Goal: Task Accomplishment & Management: Complete application form

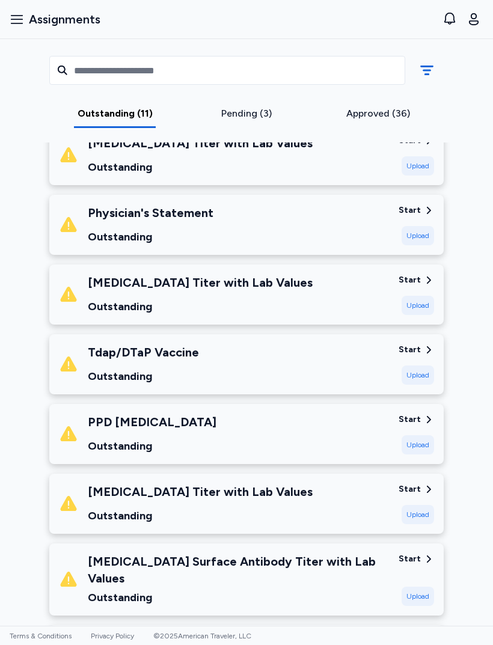
scroll to position [318, 0]
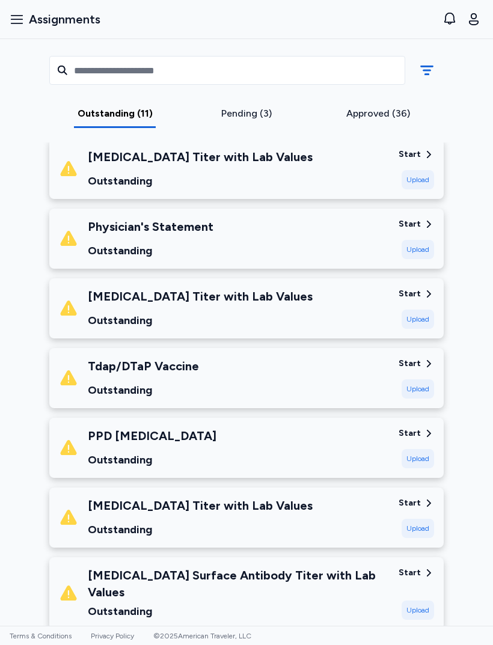
click at [378, 241] on div "Physician's Statement Outstanding" at bounding box center [224, 238] width 330 height 41
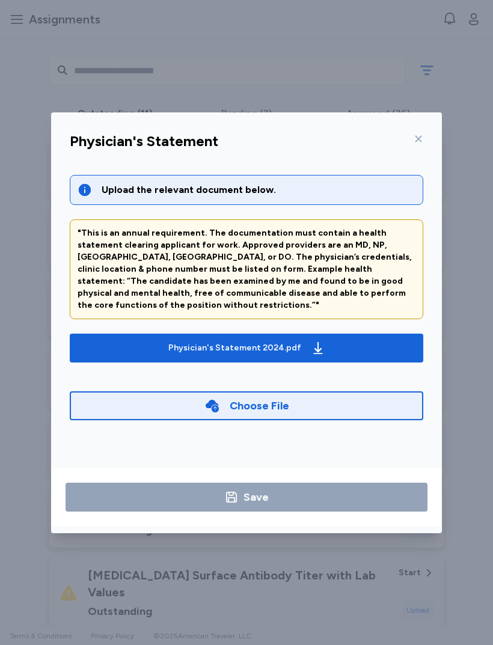
click at [363, 404] on div "Choose File" at bounding box center [247, 406] width 354 height 29
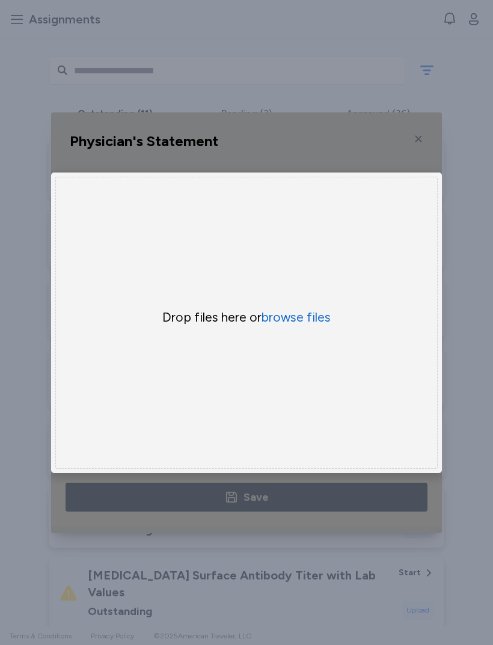
click at [318, 318] on button "browse files" at bounding box center [296, 317] width 69 height 17
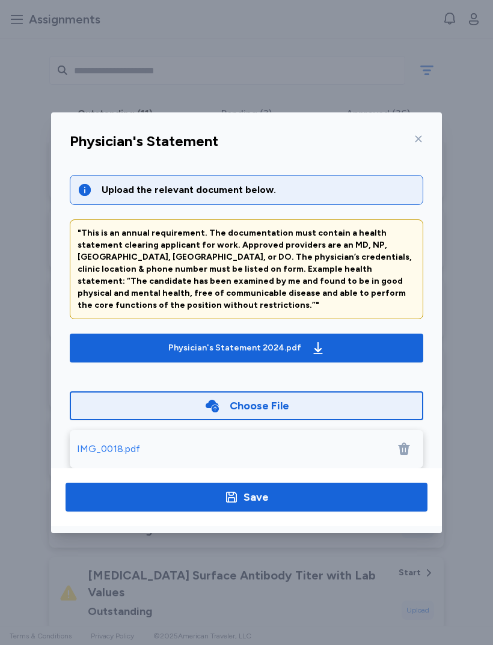
click at [307, 494] on span "Save" at bounding box center [246, 497] width 343 height 17
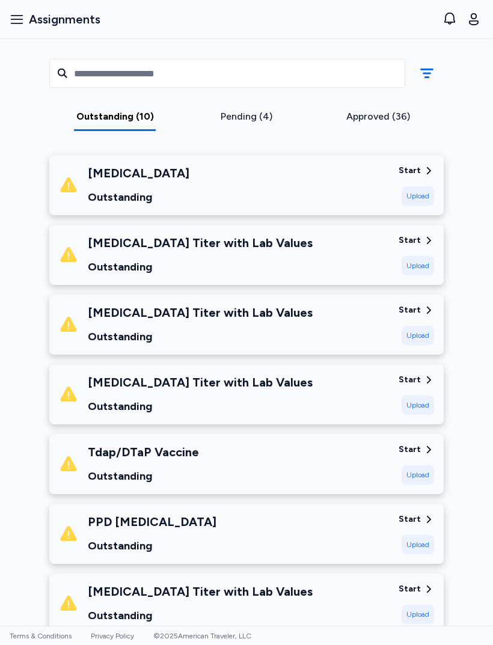
scroll to position [160, 0]
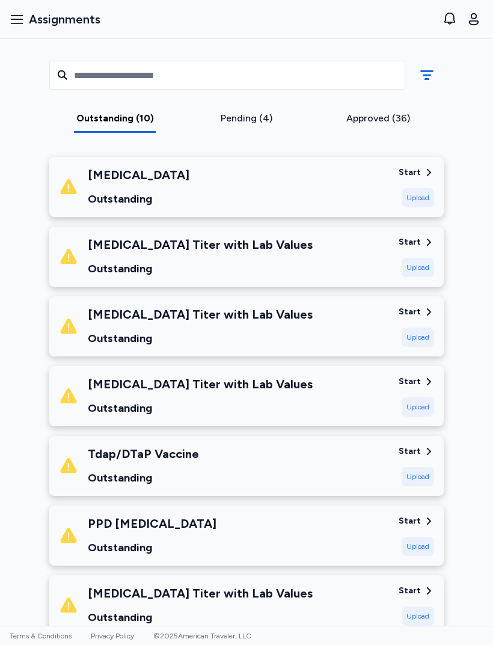
click at [343, 191] on div "[MEDICAL_DATA] Outstanding" at bounding box center [224, 187] width 330 height 41
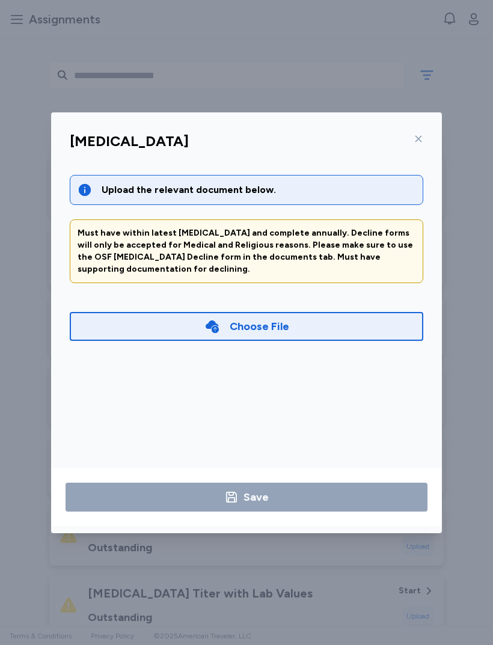
click at [431, 130] on div "[MEDICAL_DATA]" at bounding box center [246, 144] width 373 height 31
click at [413, 141] on div at bounding box center [416, 138] width 14 height 19
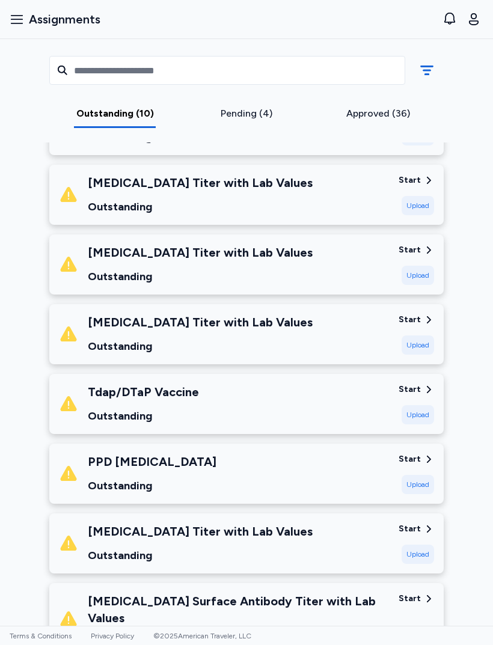
scroll to position [221, 0]
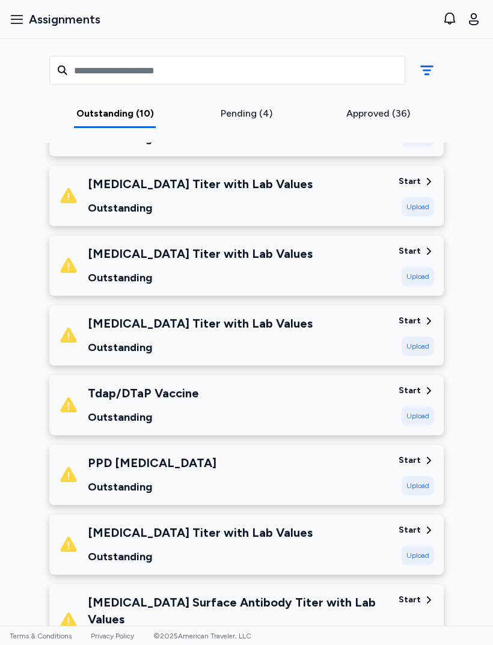
click at [430, 208] on div "Upload" at bounding box center [418, 206] width 32 height 19
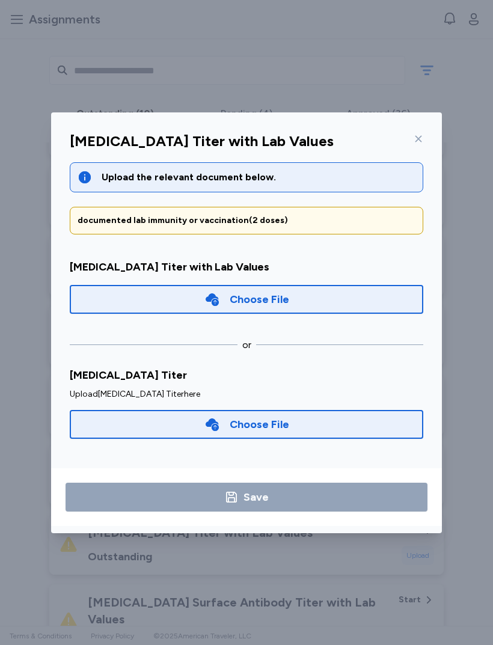
scroll to position [5, 0]
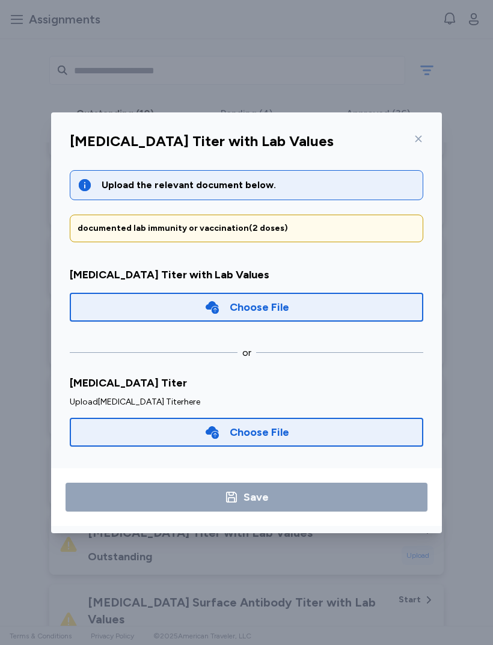
click at [162, 303] on div "Choose File" at bounding box center [247, 307] width 354 height 29
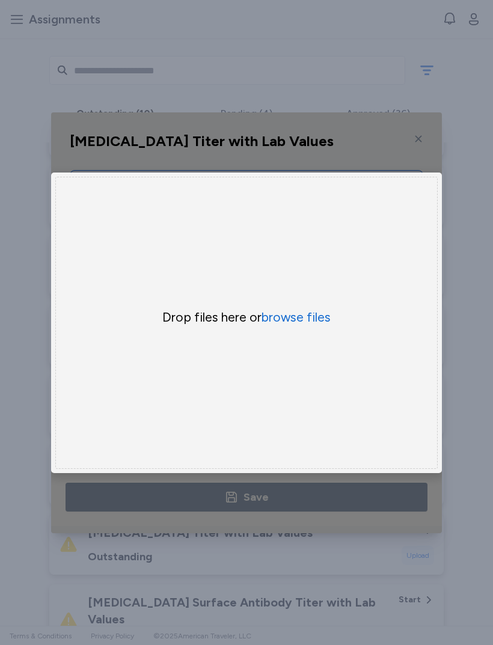
click at [313, 324] on button "browse files" at bounding box center [296, 317] width 69 height 17
click at [315, 318] on button "browse files" at bounding box center [296, 317] width 69 height 17
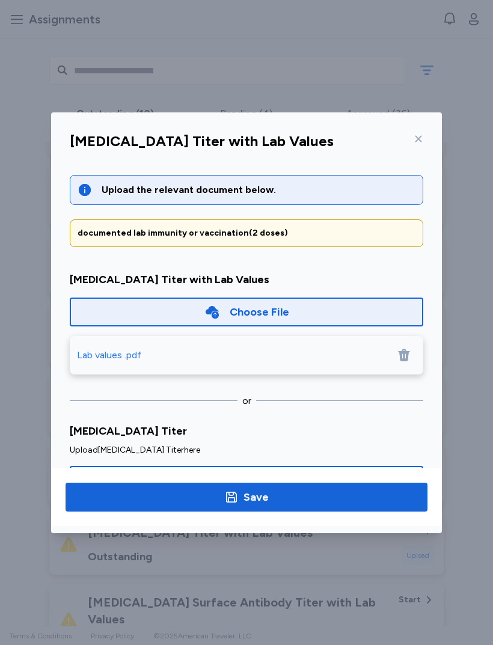
click at [291, 497] on span "Save" at bounding box center [246, 497] width 343 height 17
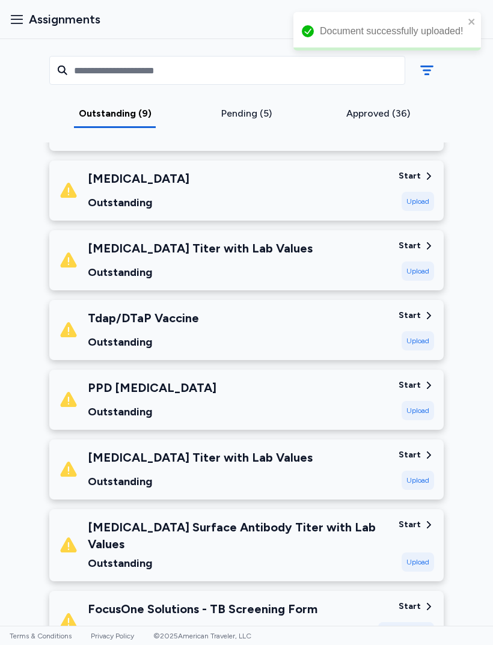
scroll to position [228, 0]
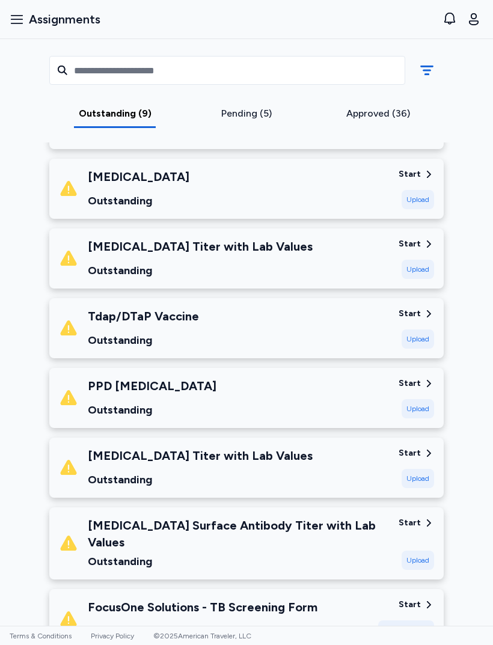
click at [424, 251] on div "Start Upload" at bounding box center [416, 258] width 35 height 41
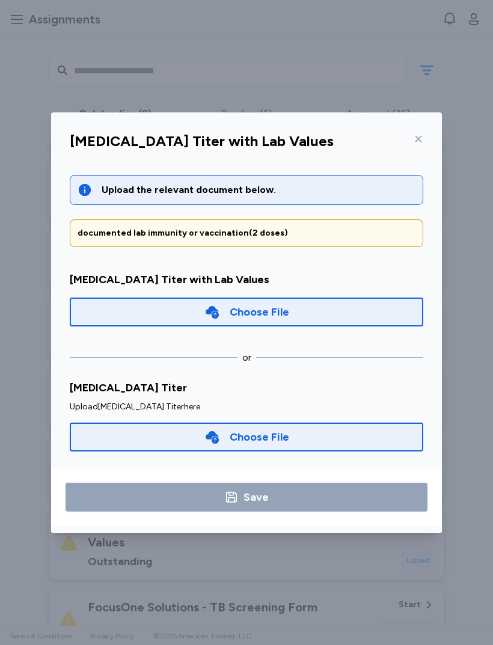
click at [290, 311] on div "Choose File" at bounding box center [247, 312] width 354 height 29
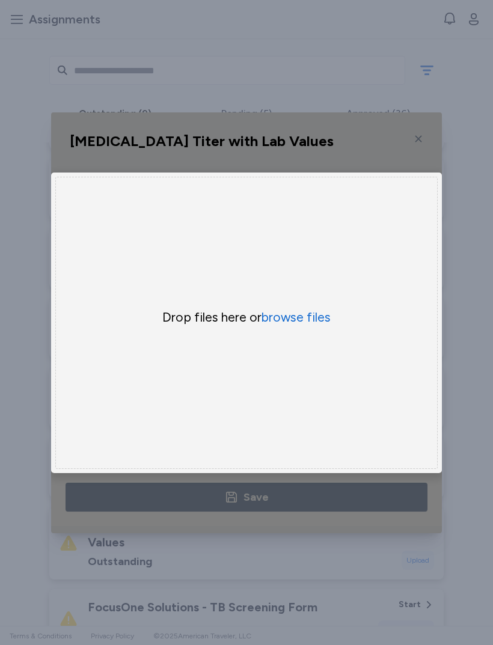
click at [306, 324] on button "browse files" at bounding box center [296, 317] width 69 height 17
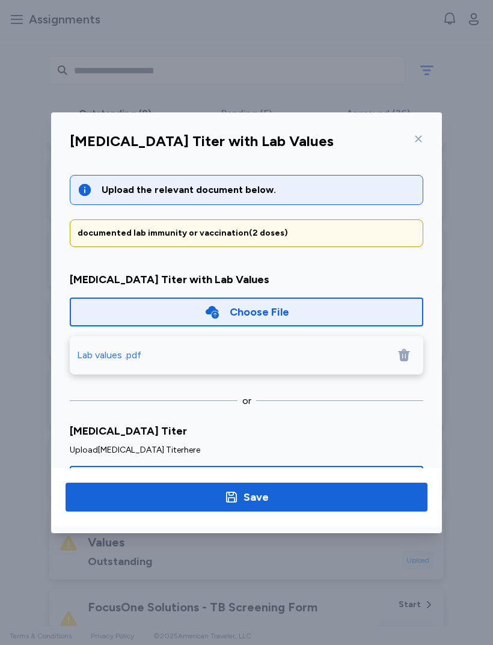
click at [312, 498] on span "Save" at bounding box center [246, 497] width 343 height 17
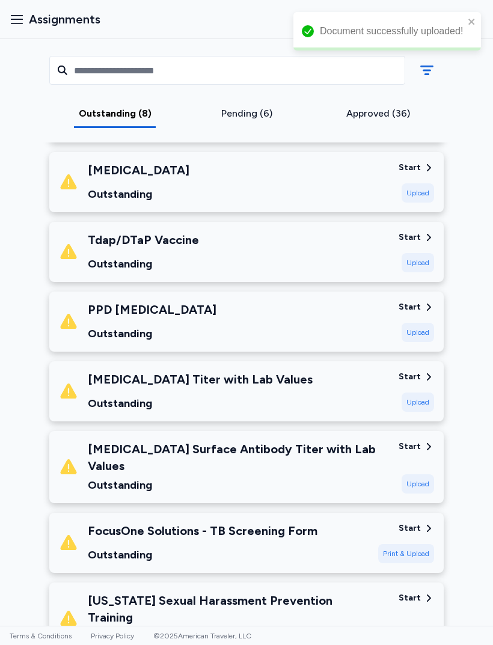
scroll to position [234, 0]
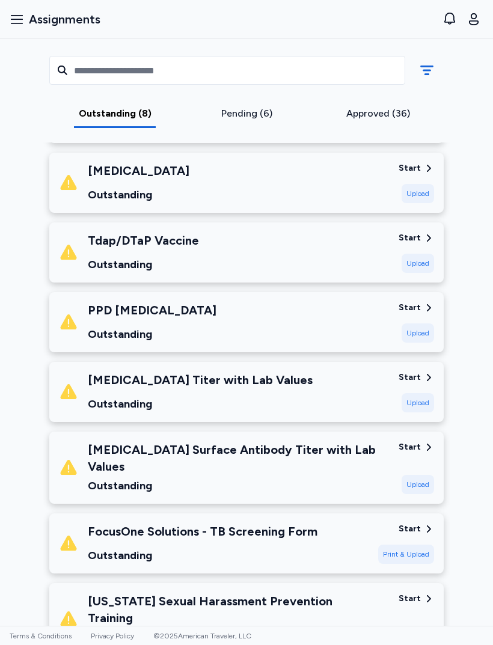
click at [122, 329] on div "Outstanding" at bounding box center [152, 334] width 129 height 17
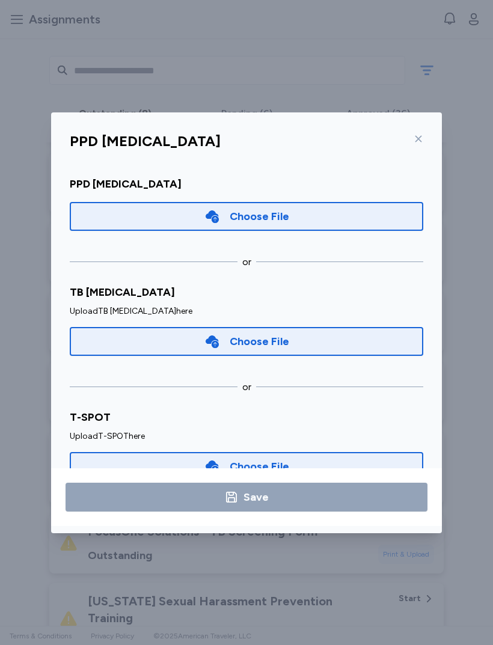
scroll to position [178, 0]
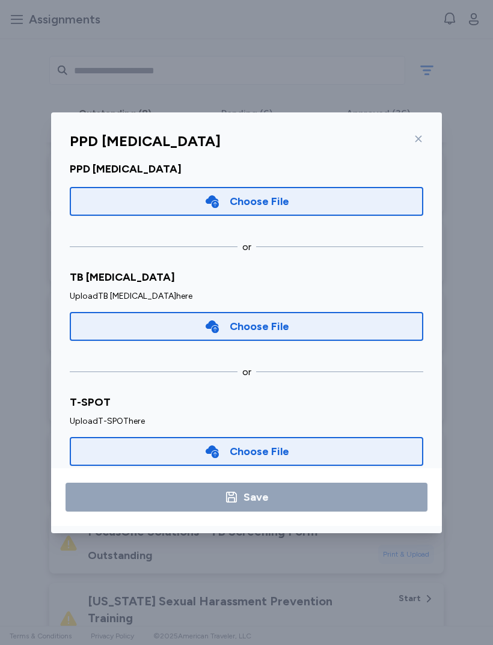
click at [285, 325] on div "Choose File" at bounding box center [247, 326] width 354 height 29
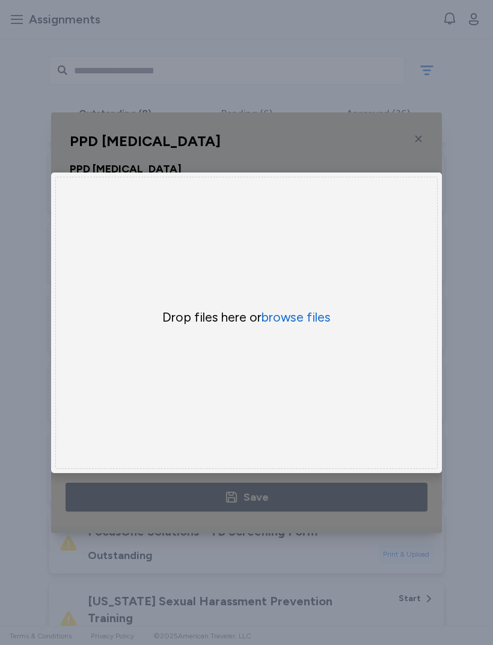
click at [304, 320] on button "browse files" at bounding box center [296, 317] width 69 height 17
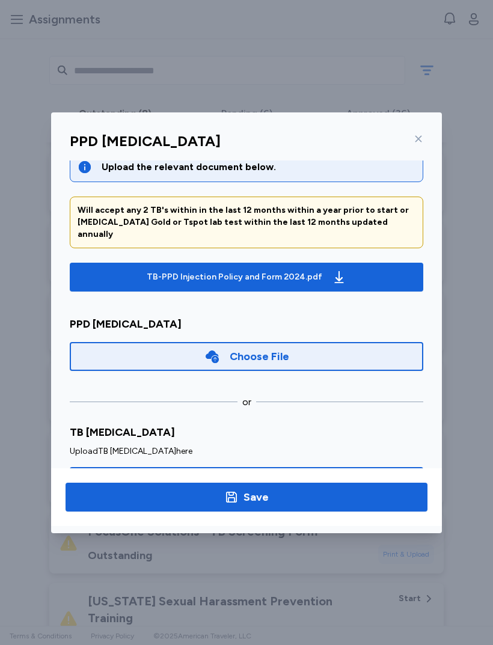
scroll to position [28, 0]
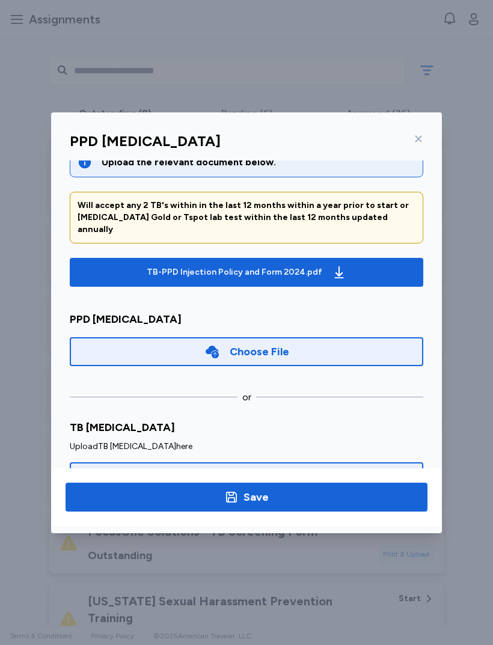
click at [310, 505] on span "Save" at bounding box center [246, 497] width 343 height 17
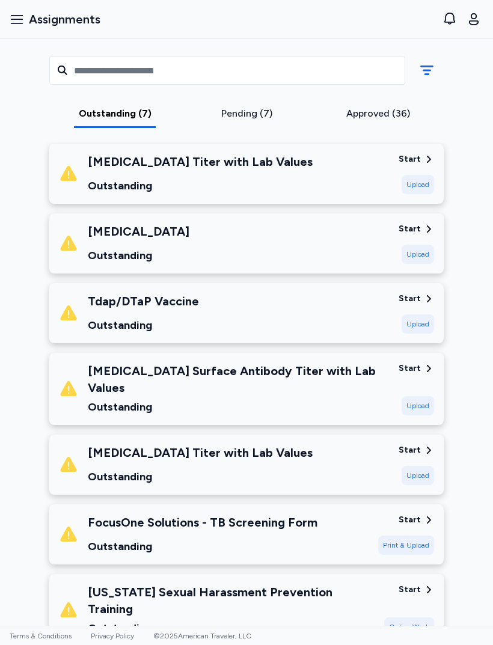
scroll to position [176, 0]
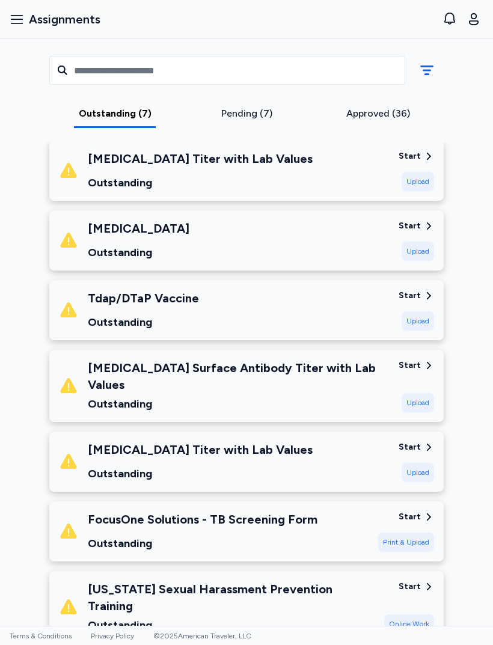
click at [366, 444] on div "[MEDICAL_DATA] Titer with Lab Values Outstanding" at bounding box center [224, 462] width 330 height 41
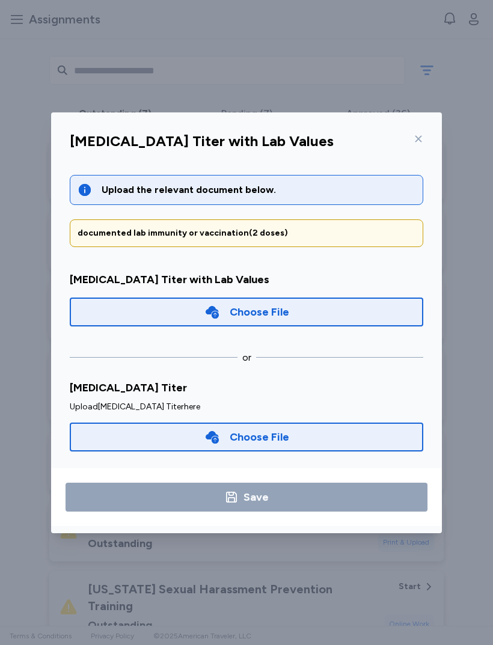
click at [336, 308] on div "Choose File" at bounding box center [247, 312] width 354 height 29
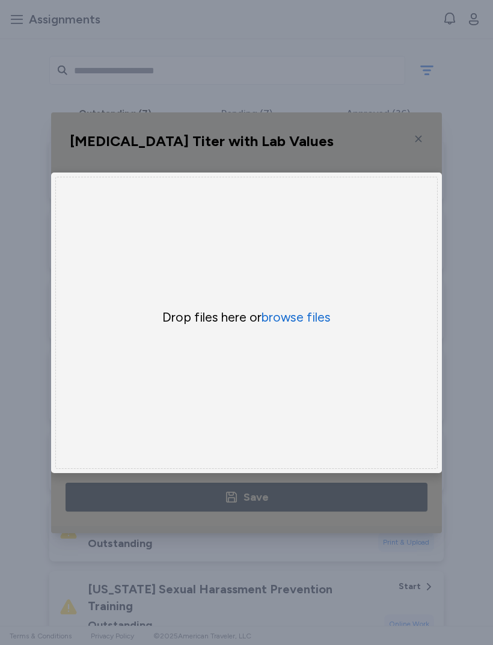
click at [313, 319] on button "browse files" at bounding box center [296, 317] width 69 height 17
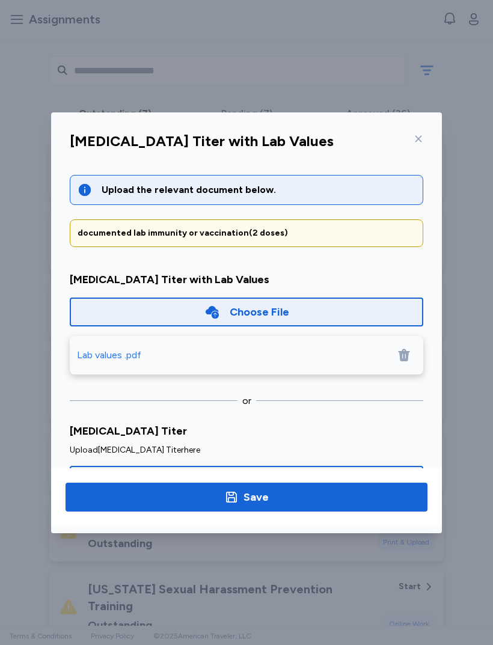
click at [319, 502] on span "Save" at bounding box center [246, 497] width 343 height 17
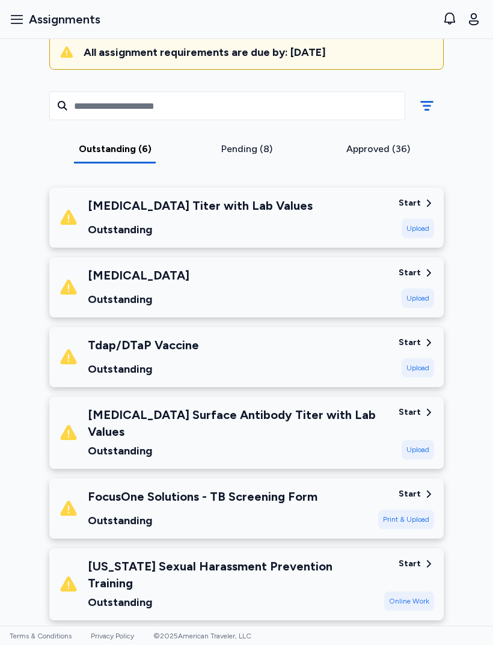
scroll to position [130, 0]
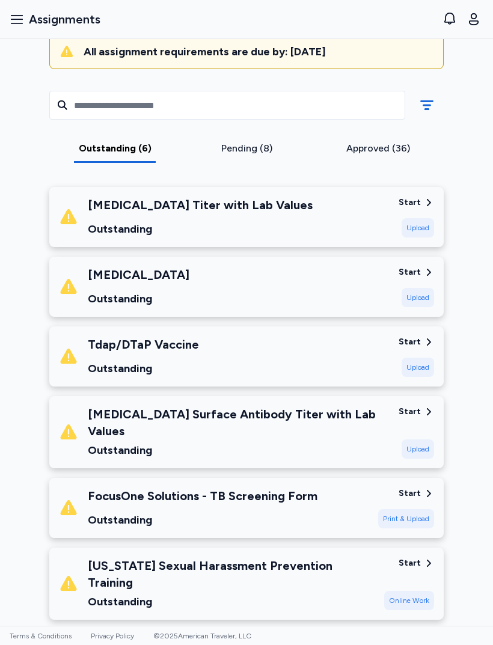
click at [265, 146] on div "Pending (8)" at bounding box center [247, 148] width 122 height 14
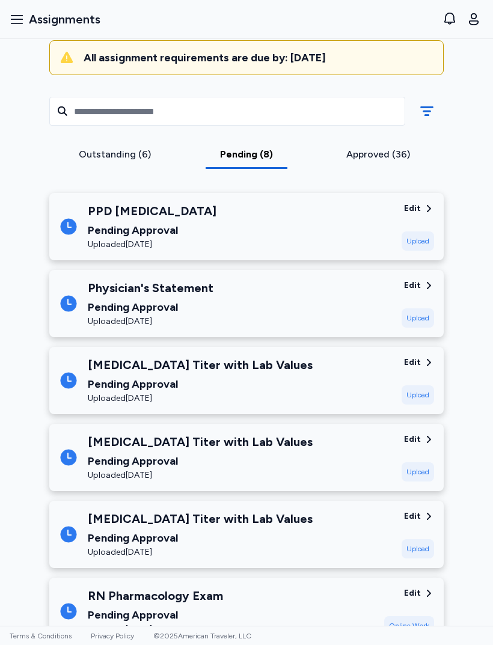
scroll to position [109, 0]
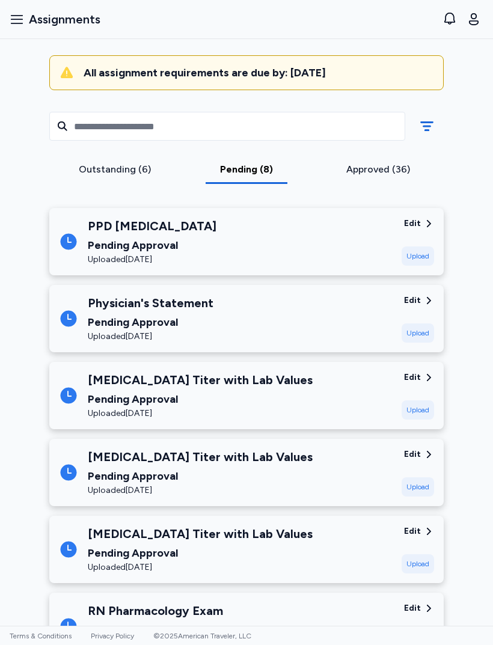
click at [100, 177] on div "Outstanding (6)" at bounding box center [115, 173] width 132 height 22
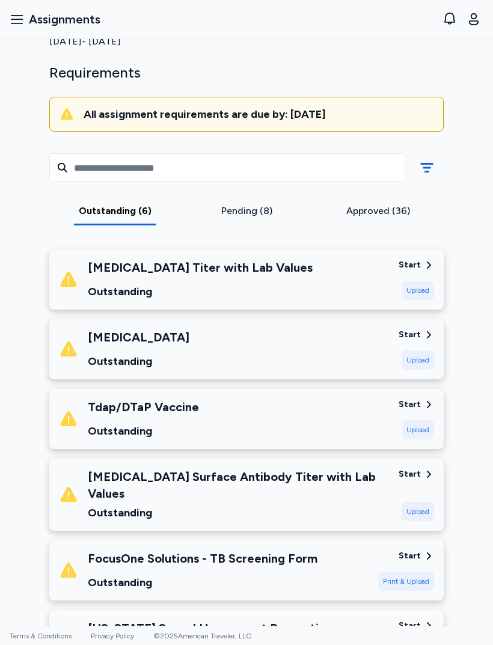
scroll to position [66, 0]
